Goal: Task Accomplishment & Management: Manage account settings

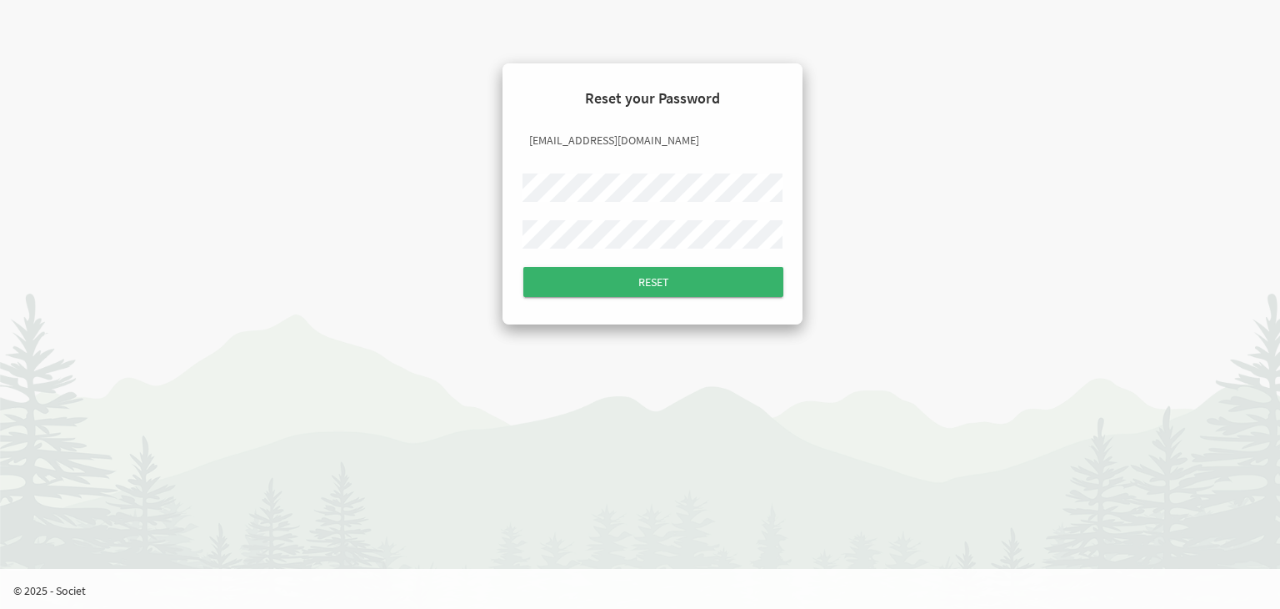
click at [493, 193] on div "Reset your Password epanganiban@dignityinwork.org Reset" at bounding box center [652, 193] width 975 height 261
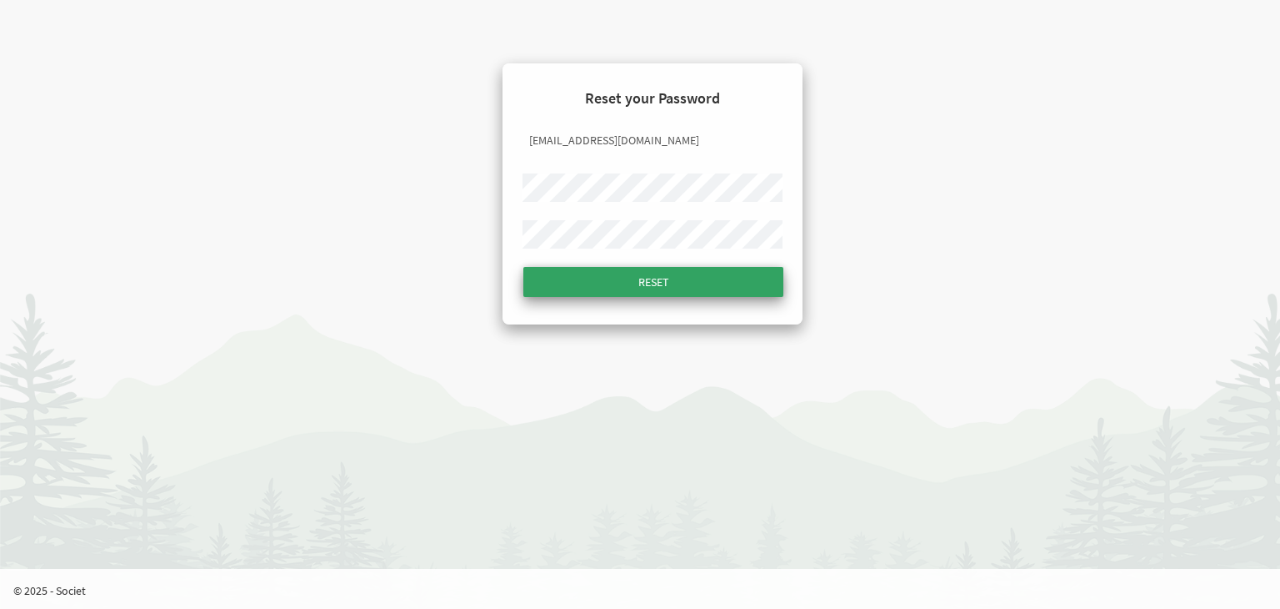
click at [638, 295] on input "Reset" at bounding box center [653, 282] width 260 height 30
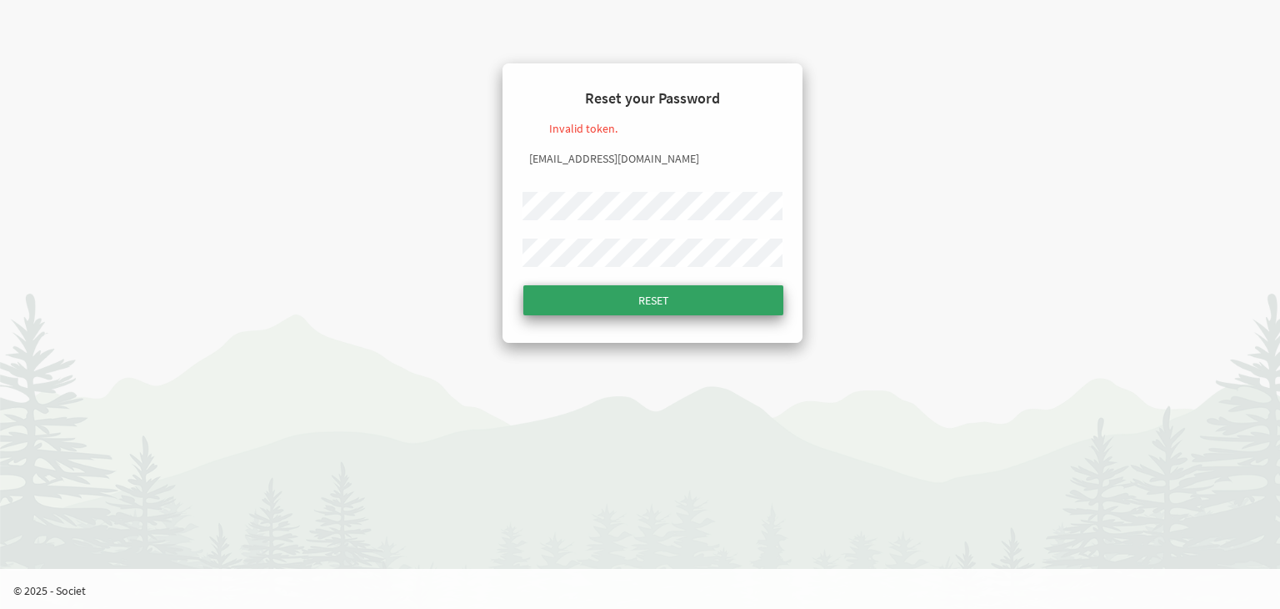
click at [670, 298] on input "Reset" at bounding box center [653, 300] width 260 height 30
click at [557, 298] on input "Reset" at bounding box center [653, 300] width 260 height 30
